Goal: Use online tool/utility: Utilize a website feature to perform a specific function

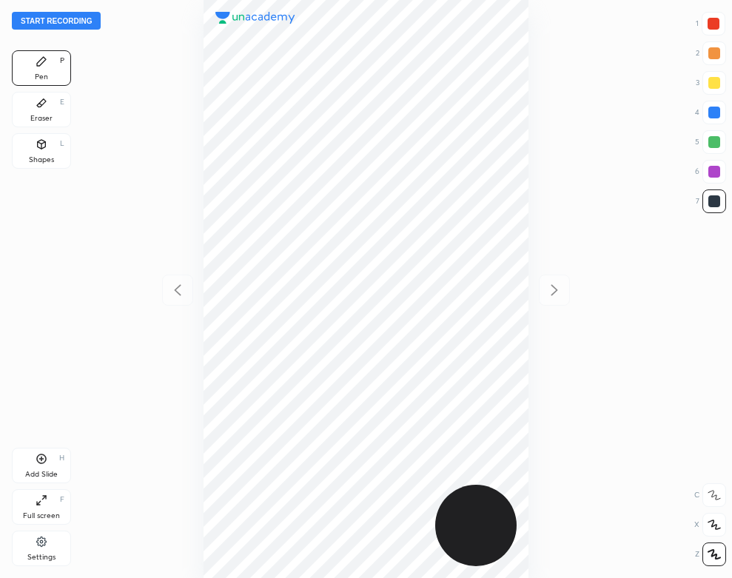
scroll to position [578, 495]
click at [77, 19] on button "Start recording" at bounding box center [56, 21] width 89 height 18
click at [723, 114] on div at bounding box center [715, 113] width 24 height 24
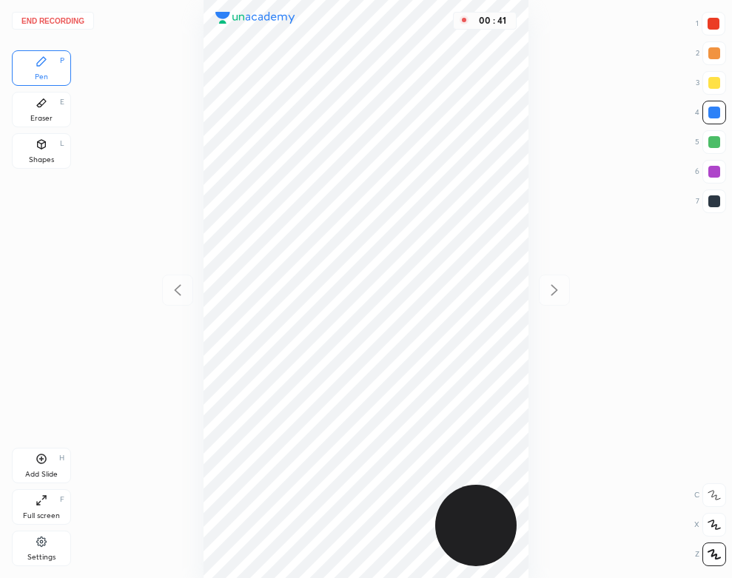
click at [42, 153] on div "Shapes L" at bounding box center [41, 151] width 59 height 36
click at [47, 74] on div "Pen" at bounding box center [41, 76] width 13 height 7
click at [32, 110] on div "Eraser E" at bounding box center [41, 110] width 59 height 36
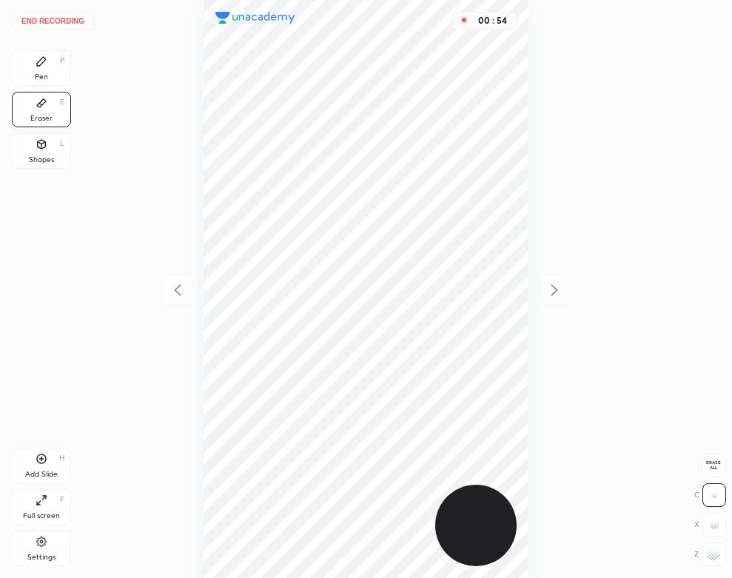
click at [36, 67] on icon at bounding box center [42, 62] width 12 height 12
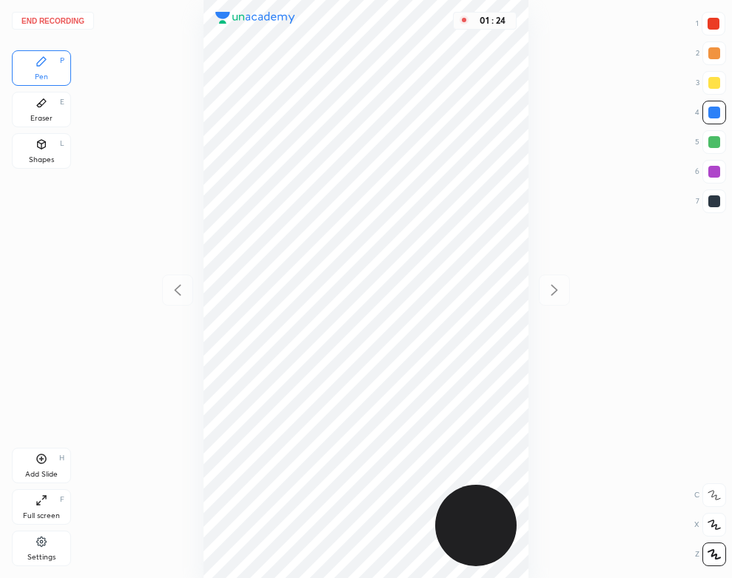
click at [722, 23] on div at bounding box center [714, 24] width 24 height 24
click at [64, 174] on div "Pen P Eraser E Shapes L" at bounding box center [41, 112] width 59 height 124
click at [33, 136] on div "Shapes L" at bounding box center [41, 151] width 59 height 36
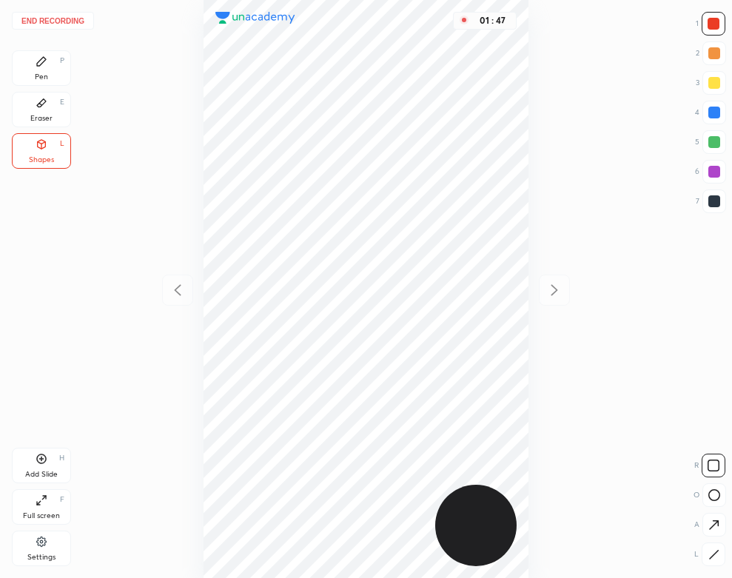
click at [41, 48] on div "End recording 1 2 3 4 5 6 7 R O A L C X Z Erase all C X Z Pen P Eraser E Shapes…" at bounding box center [366, 289] width 732 height 578
click at [48, 73] on div "Pen P" at bounding box center [41, 68] width 59 height 36
click at [50, 18] on button "End recording" at bounding box center [53, 21] width 82 height 18
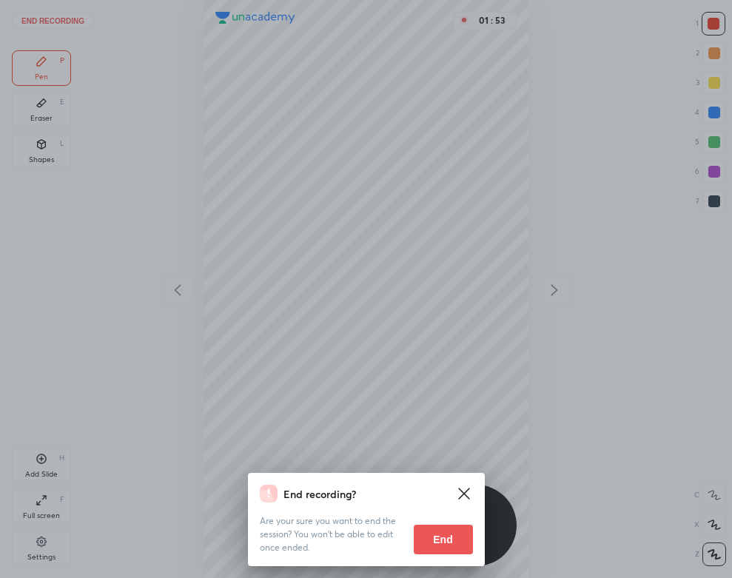
click at [446, 535] on button "End" at bounding box center [443, 540] width 59 height 30
